Goal: Register for event/course

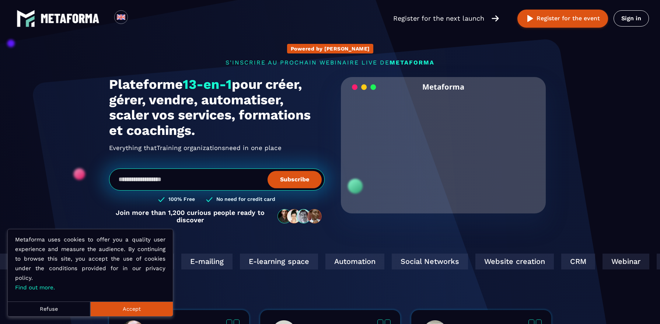
click at [622, 181] on section "Powered by AI s'inscrire au prochain webinaire live de METAFORMA SUBSCRIBE TO T…" at bounding box center [330, 231] width 660 height 463
click at [70, 16] on img at bounding box center [70, 19] width 59 height 10
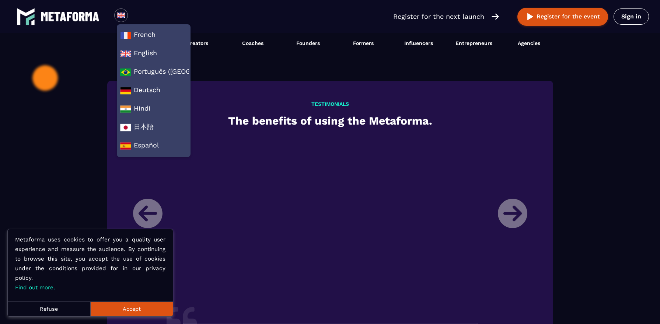
scroll to position [752, 0]
click at [507, 206] on li "[PERSON_NAME] Director of a training organization My name is [PERSON_NAME], I h…" at bounding box center [329, 320] width 405 height 366
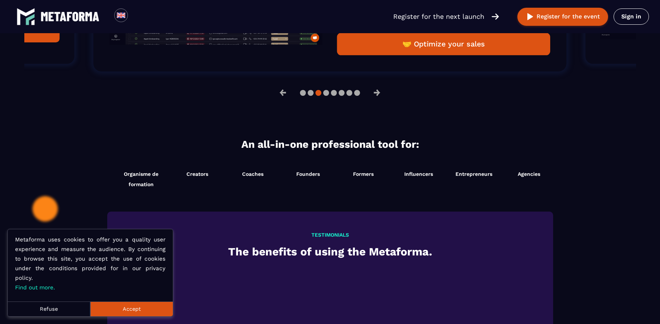
scroll to position [621, 0]
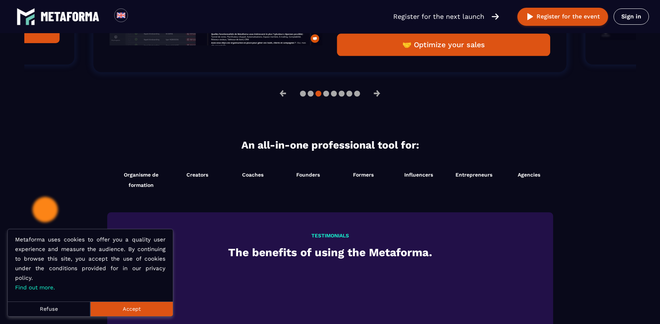
click at [455, 49] on button "🤝 Optimize your sales" at bounding box center [443, 45] width 213 height 22
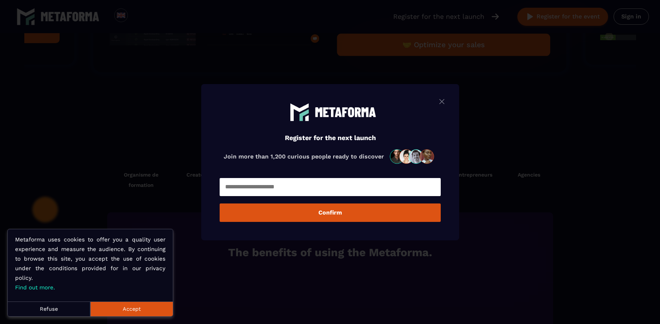
click at [442, 99] on img "Modal window" at bounding box center [441, 101] width 9 height 9
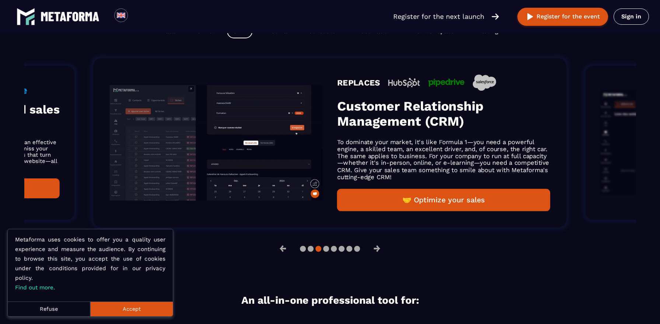
scroll to position [367, 0]
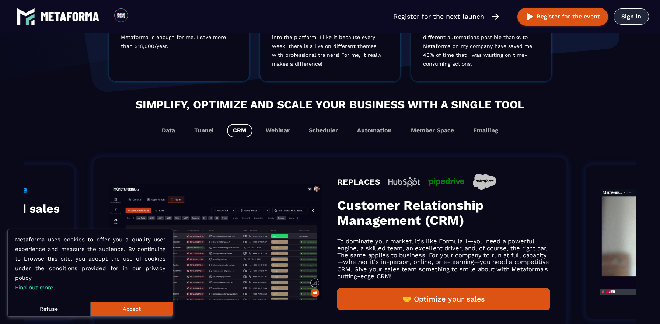
click at [635, 21] on link "Sign in" at bounding box center [630, 16] width 35 height 16
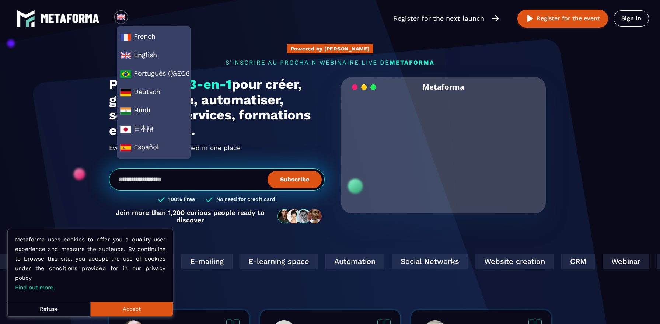
click at [126, 310] on button "Accept" at bounding box center [131, 308] width 83 height 15
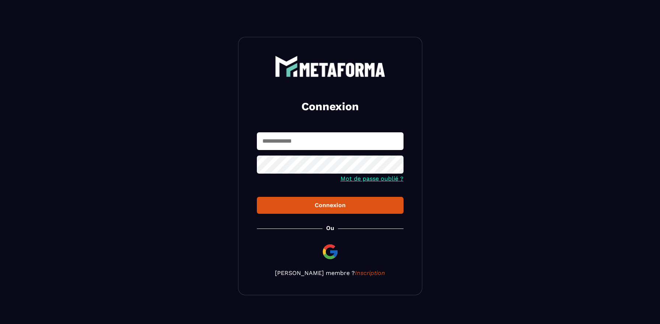
scroll to position [8, 0]
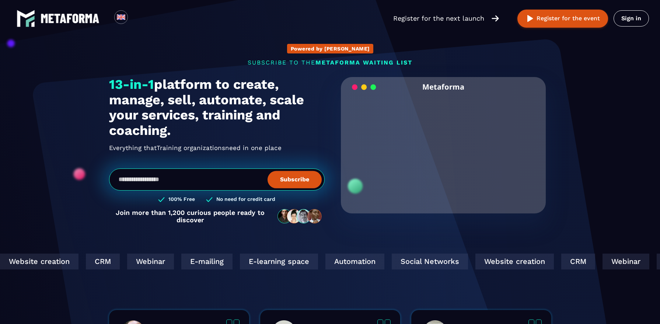
click at [437, 157] on video "Your browser does not support the video tag." at bounding box center [443, 145] width 194 height 97
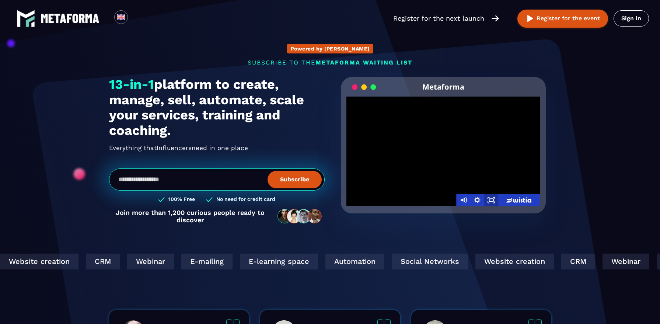
click at [491, 200] on icon "Fullscreen" at bounding box center [491, 200] width 14 height 12
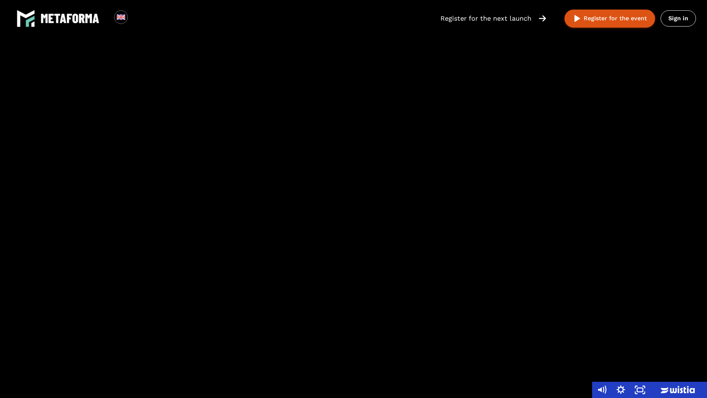
drag, startPoint x: 239, startPoint y: 398, endPoint x: 243, endPoint y: 397, distance: 4.1
click at [241, 323] on div at bounding box center [296, 390] width 592 height 16
drag, startPoint x: 265, startPoint y: 398, endPoint x: 283, endPoint y: 395, distance: 18.3
click at [273, 323] on div at bounding box center [296, 390] width 592 height 16
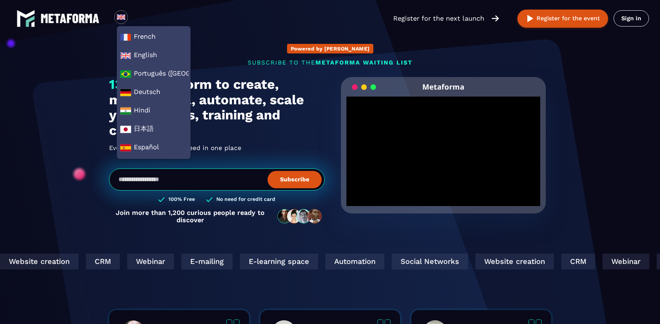
click at [611, 60] on section "Powered by AI SUBSCRIBE TO THE METAFORMA WAITING LIST SUBSCRIBE TO THE METAFORM…" at bounding box center [330, 231] width 660 height 463
click at [569, 16] on button "Register for the event" at bounding box center [562, 19] width 91 height 18
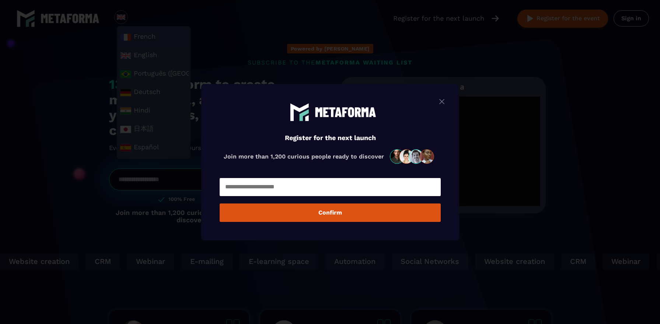
click at [442, 102] on img "Modal window" at bounding box center [441, 101] width 9 height 9
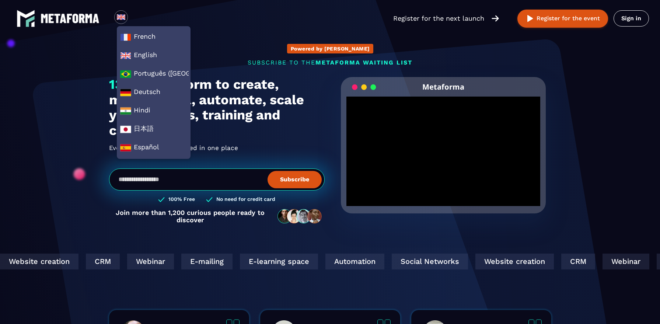
click at [230, 17] on div "Loading... French English Português (Brasil) Deutsch Hindi 日本語 Español Register…" at bounding box center [330, 18] width 660 height 37
click at [89, 17] on img at bounding box center [70, 19] width 59 height 10
click at [115, 20] on div at bounding box center [121, 17] width 14 height 14
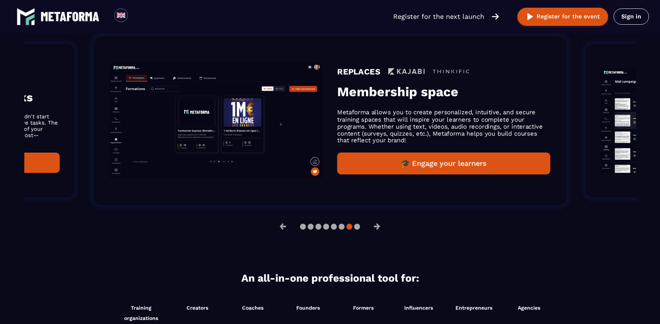
scroll to position [487, 0]
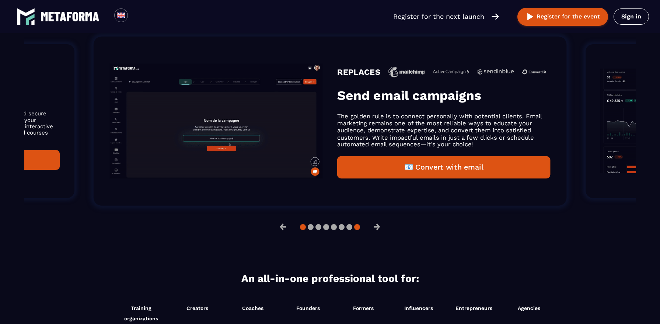
click at [304, 228] on button at bounding box center [303, 227] width 6 height 6
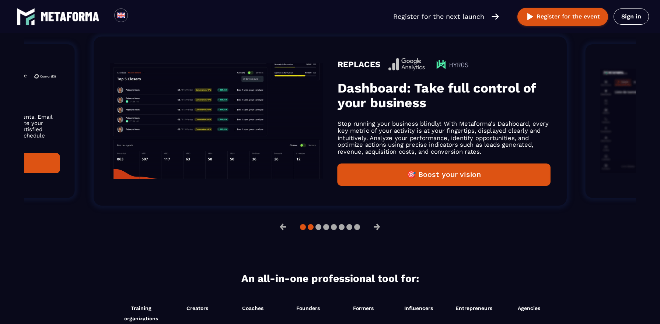
click at [311, 228] on button at bounding box center [311, 227] width 6 height 6
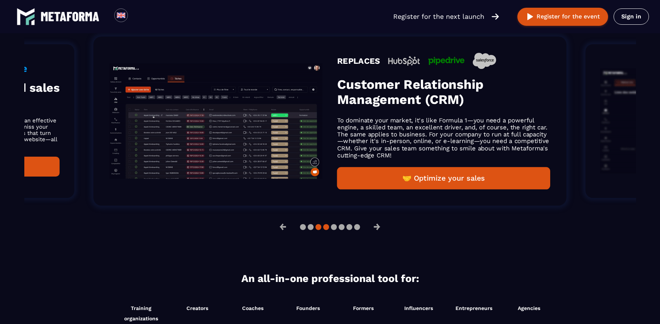
drag, startPoint x: 320, startPoint y: 228, endPoint x: 325, endPoint y: 228, distance: 4.8
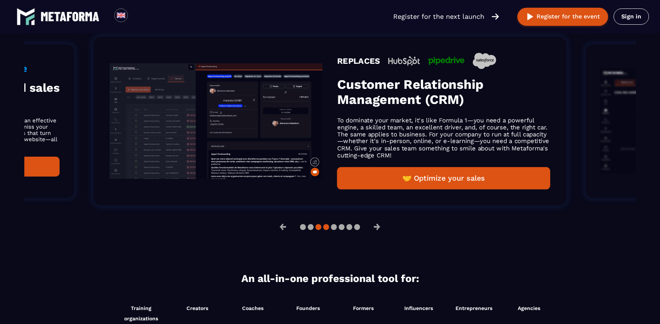
click at [320, 228] on button at bounding box center [318, 227] width 6 height 6
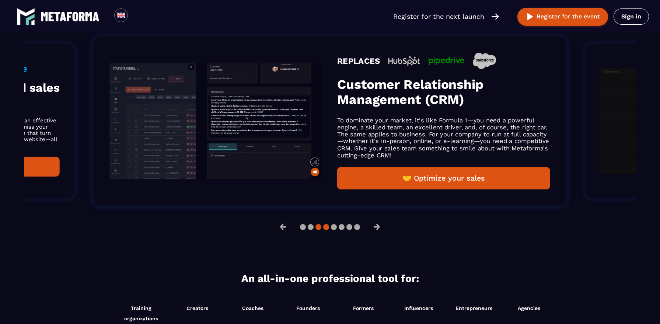
click at [326, 228] on button at bounding box center [326, 227] width 6 height 6
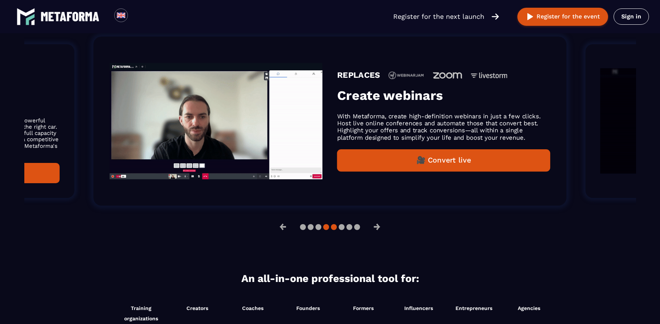
click at [334, 228] on button at bounding box center [334, 227] width 6 height 6
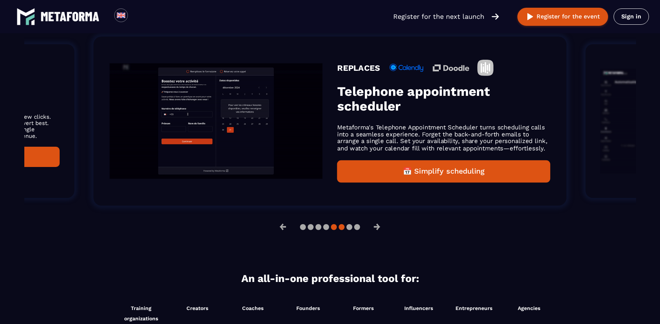
click at [342, 227] on button at bounding box center [342, 227] width 6 height 6
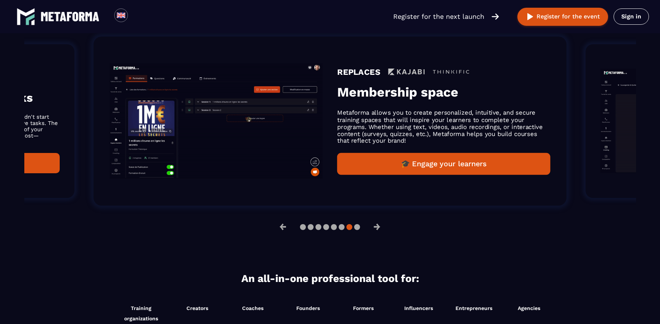
click at [349, 227] on button at bounding box center [349, 227] width 6 height 6
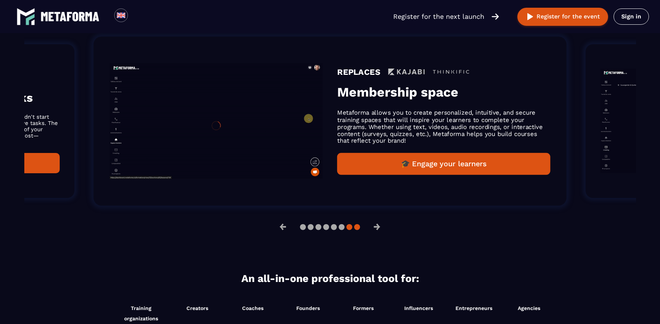
click at [359, 228] on button at bounding box center [357, 227] width 6 height 6
